Goal: Find specific page/section: Find specific page/section

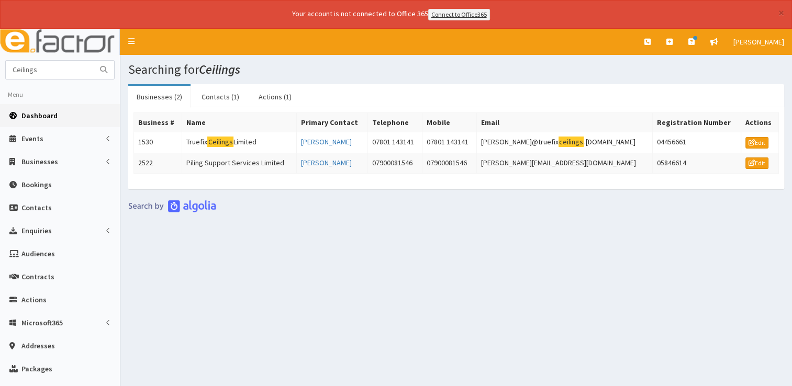
click at [42, 108] on link "Dashboard" at bounding box center [60, 115] width 120 height 23
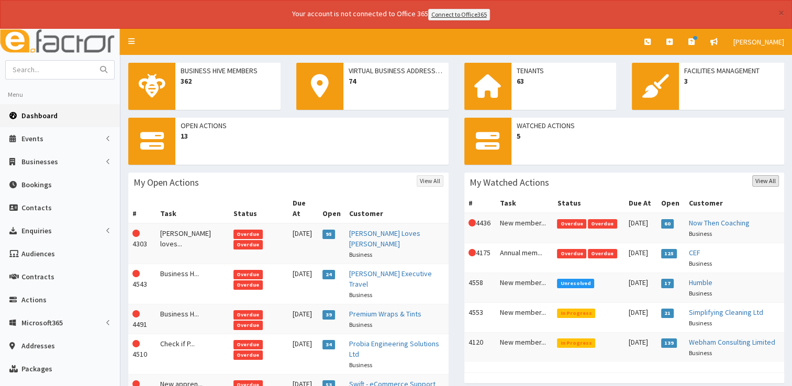
click at [760, 179] on link "View All" at bounding box center [765, 181] width 27 height 12
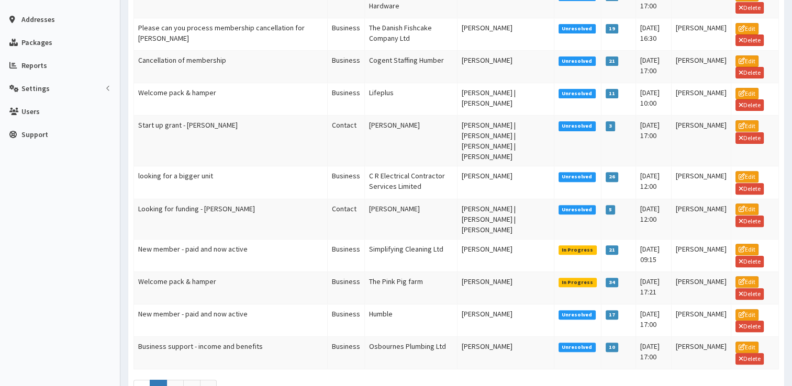
scroll to position [343, 0]
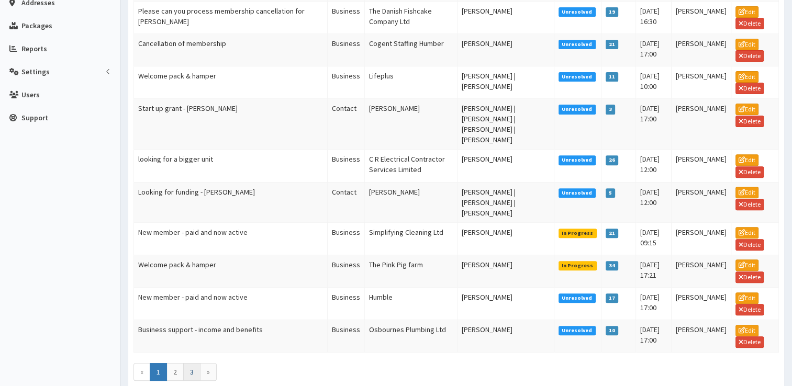
click at [192, 363] on link "3" at bounding box center [191, 372] width 17 height 18
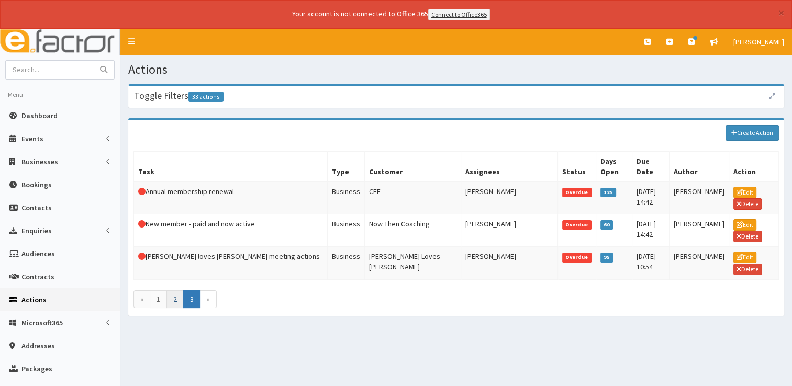
click at [176, 298] on link "2" at bounding box center [174, 300] width 17 height 18
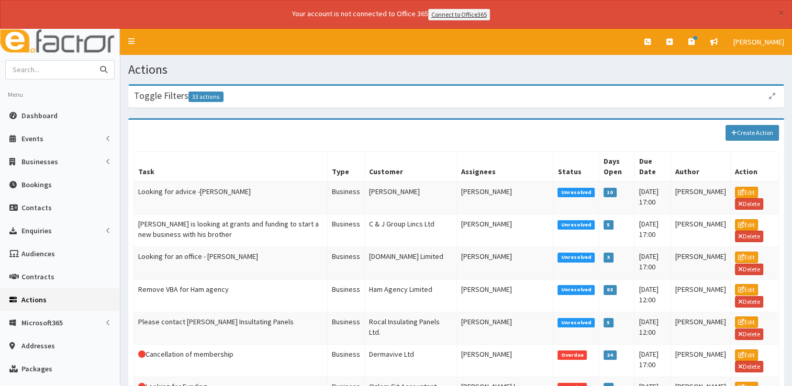
click at [69, 70] on input "text" at bounding box center [50, 70] width 88 height 18
type input "g"
type input "luna"
click at [93, 61] on button "submit" at bounding box center [103, 70] width 21 height 18
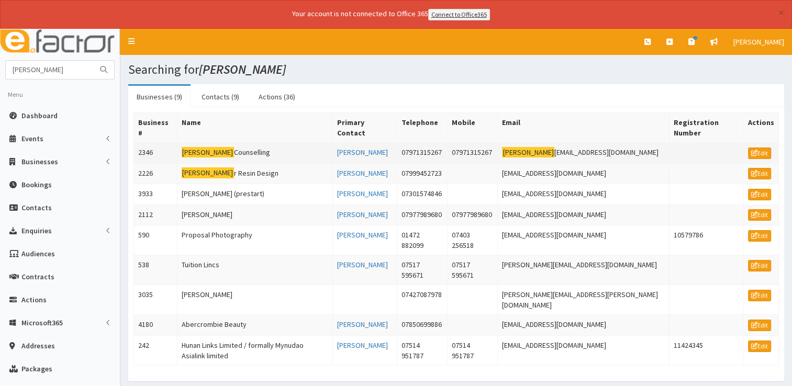
click at [219, 142] on td "[PERSON_NAME] Counselling" at bounding box center [254, 152] width 155 height 21
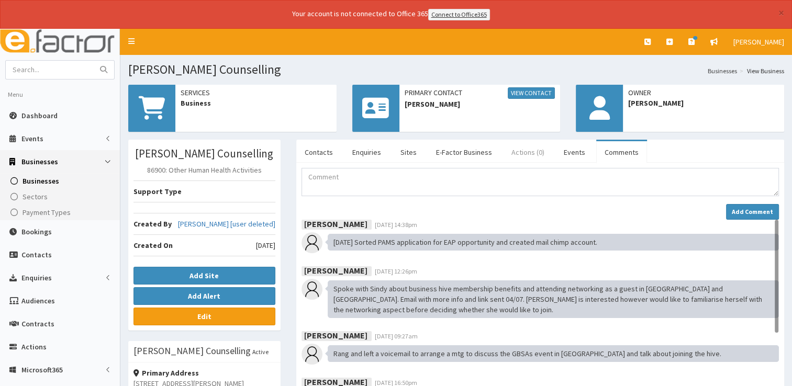
click at [518, 151] on link "Actions (0)" at bounding box center [528, 152] width 50 height 22
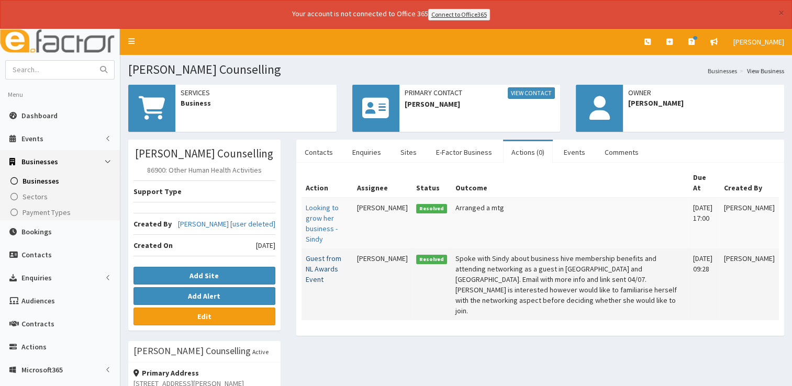
click at [325, 254] on link "Guest from NL Awards Event" at bounding box center [324, 269] width 36 height 30
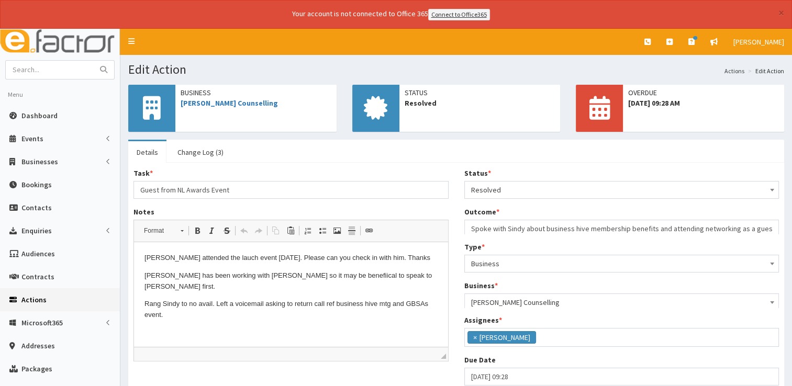
scroll to position [124, 0]
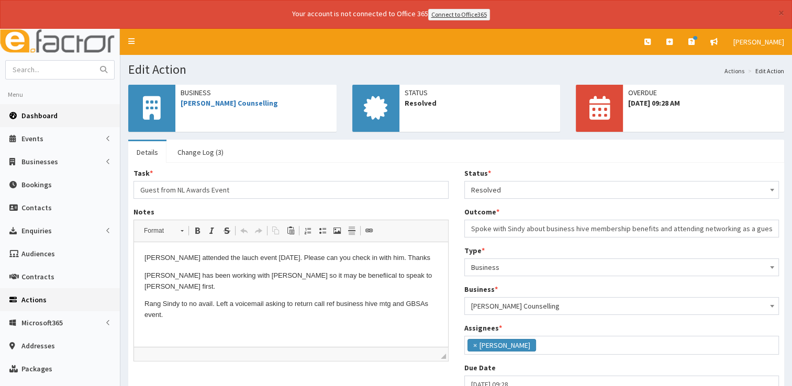
click at [34, 118] on span "Dashboard" at bounding box center [39, 115] width 36 height 9
